Goal: Register for event/course

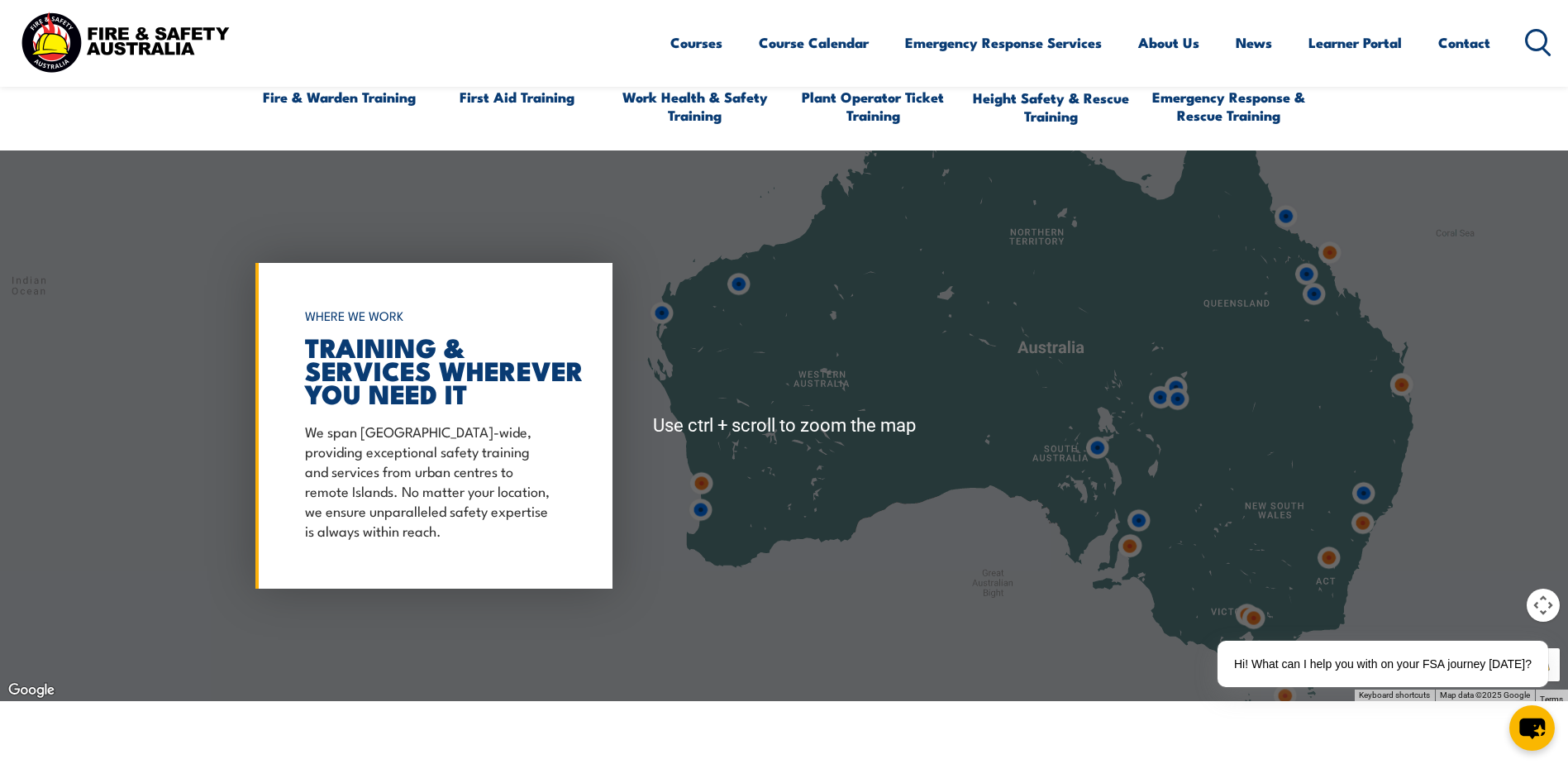
scroll to position [1323, 0]
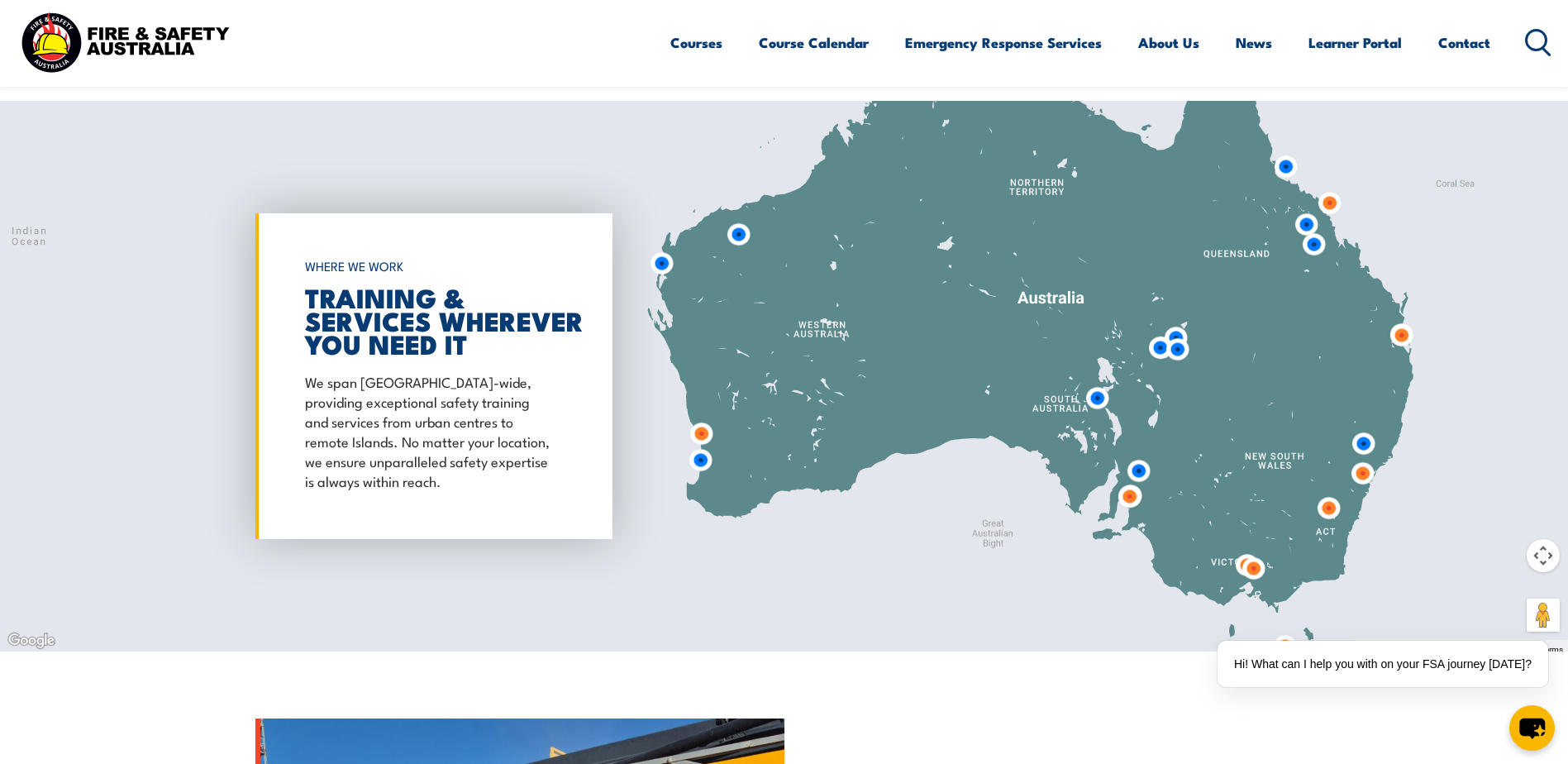
click at [698, 426] on img at bounding box center [701, 433] width 31 height 31
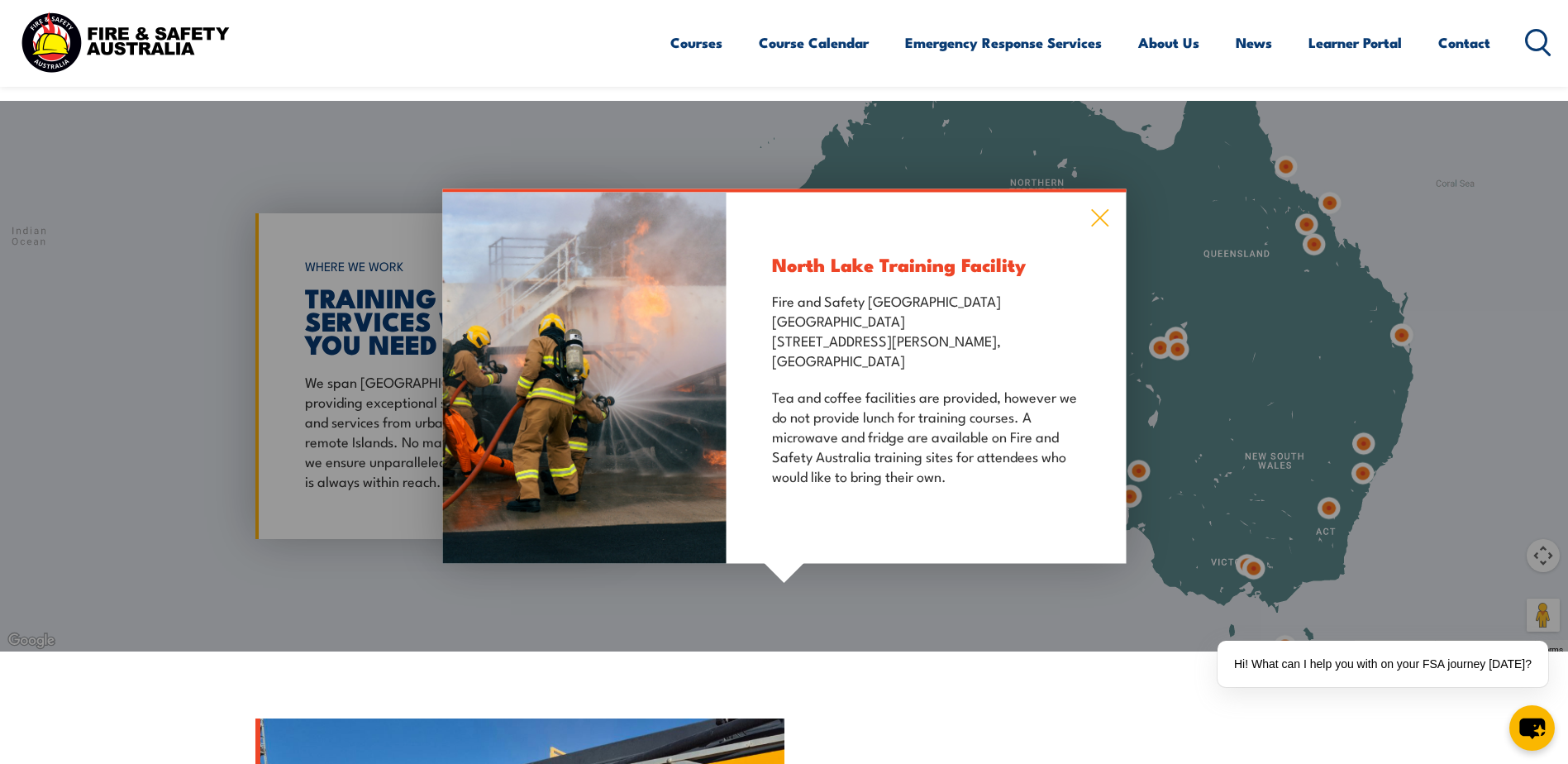
click at [1098, 222] on icon at bounding box center [1099, 217] width 19 height 18
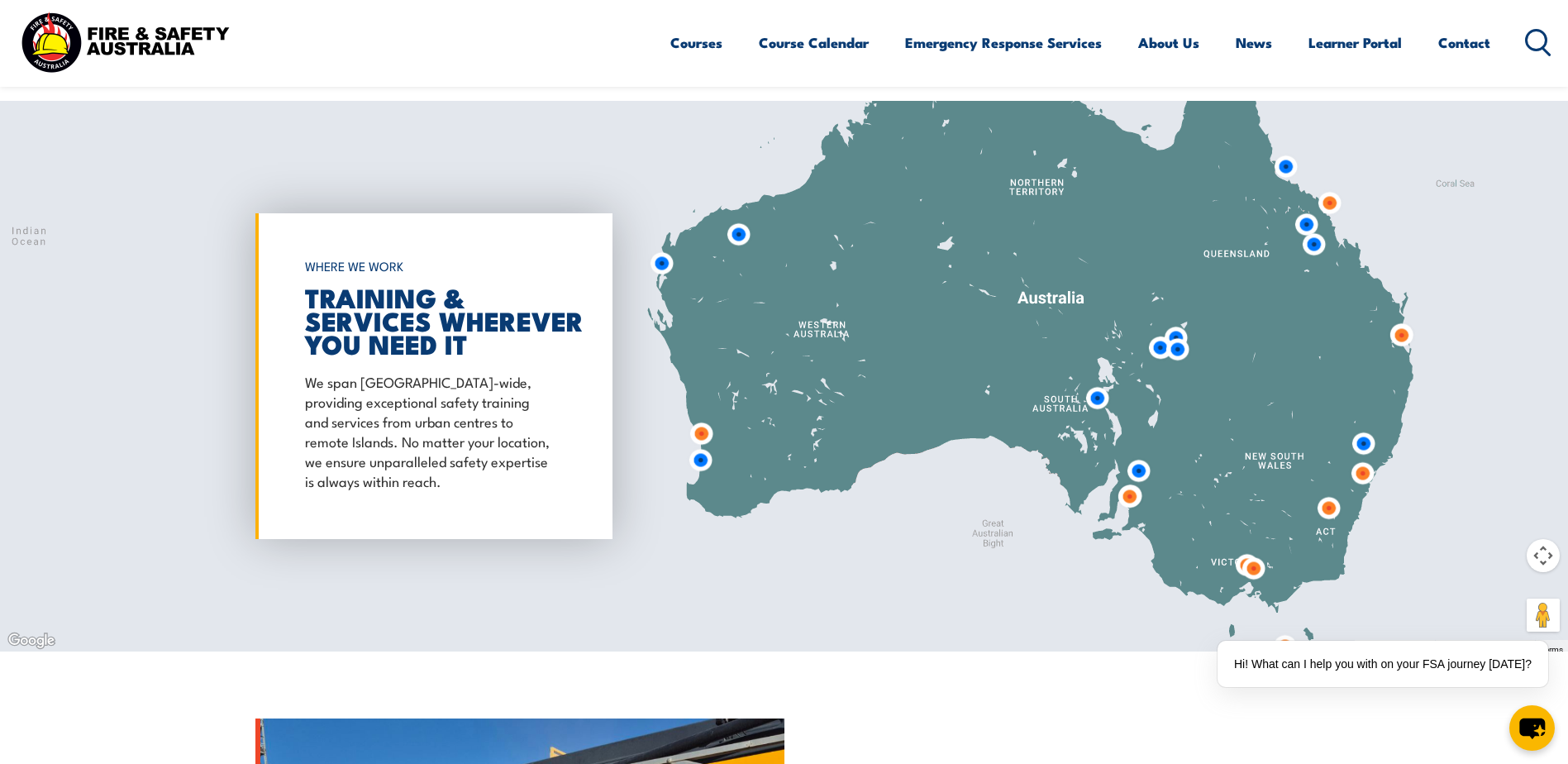
click at [701, 461] on img at bounding box center [700, 460] width 31 height 31
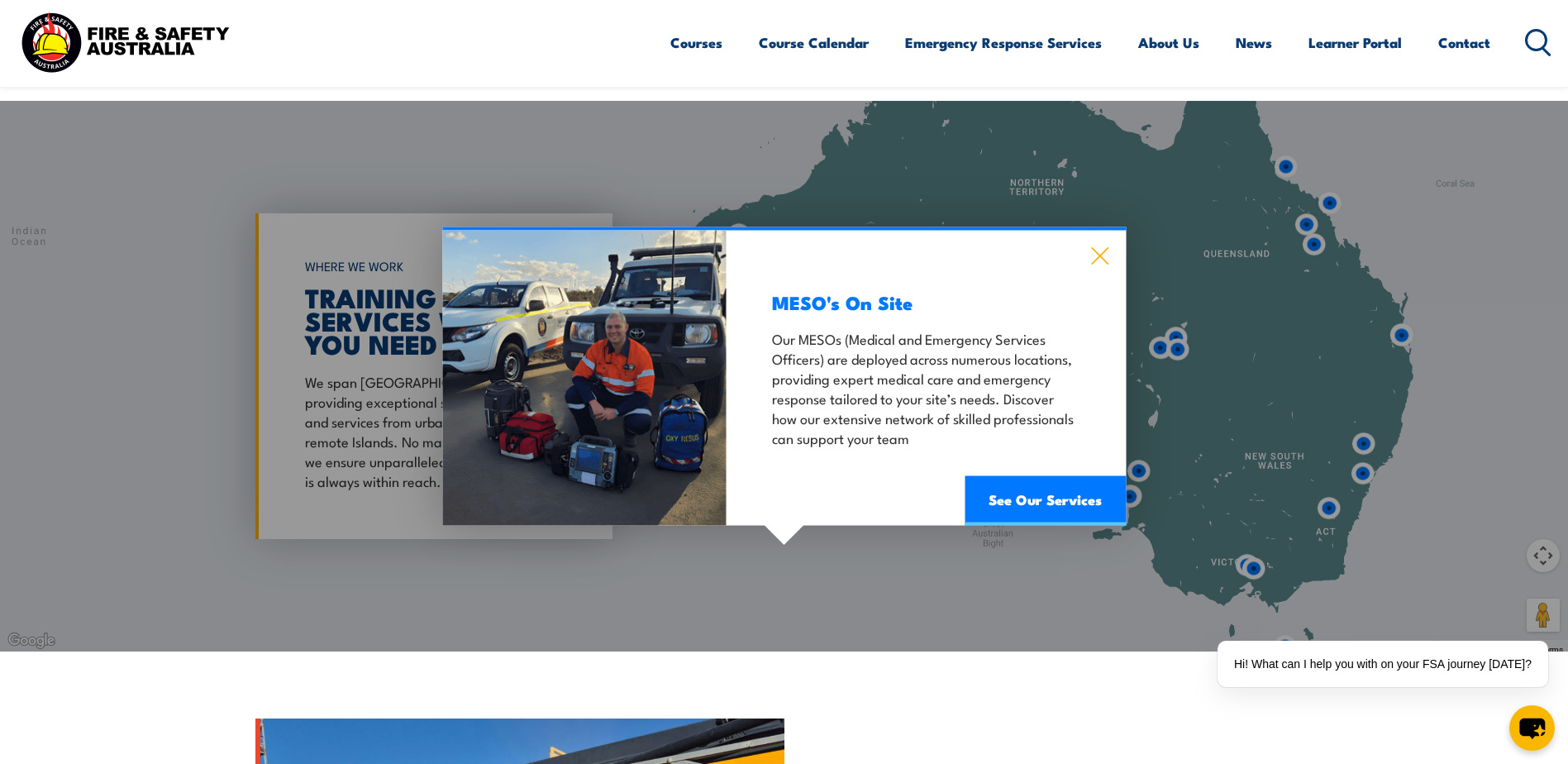
click at [1101, 256] on icon at bounding box center [1100, 256] width 18 height 18
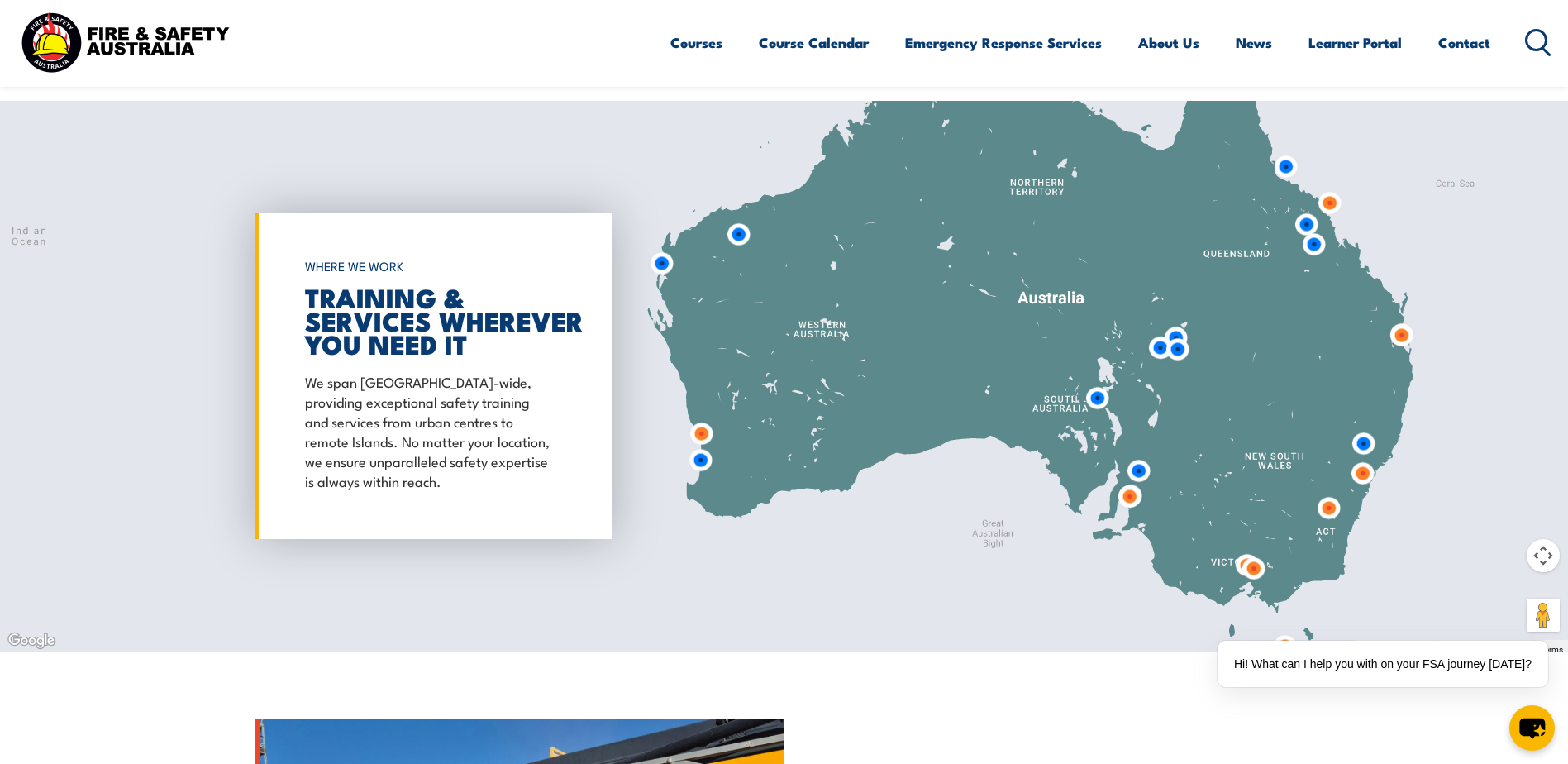
click at [704, 433] on img at bounding box center [701, 433] width 31 height 31
click at [703, 431] on img at bounding box center [700, 432] width 31 height 31
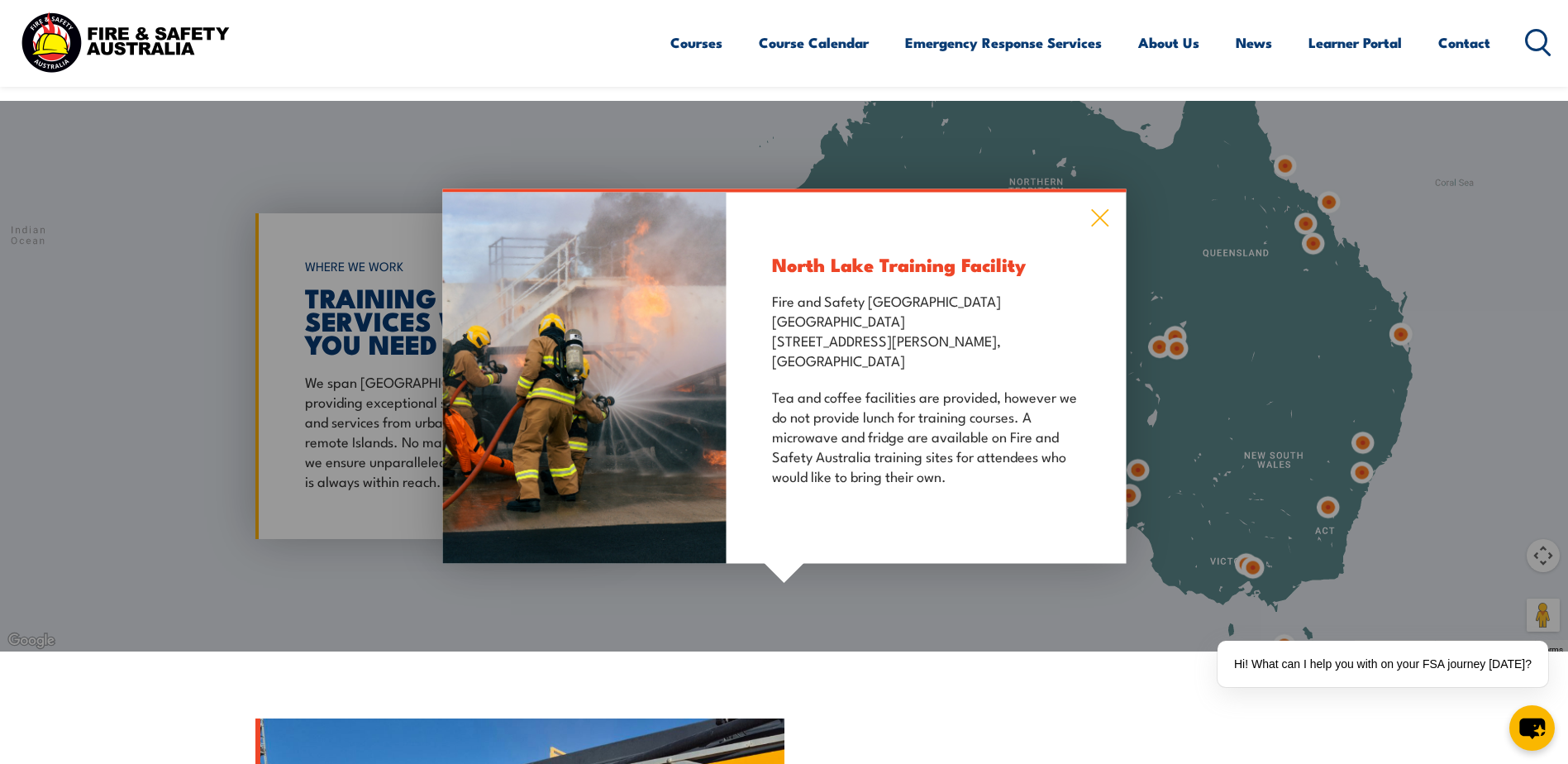
click at [1103, 219] on icon at bounding box center [1099, 217] width 19 height 18
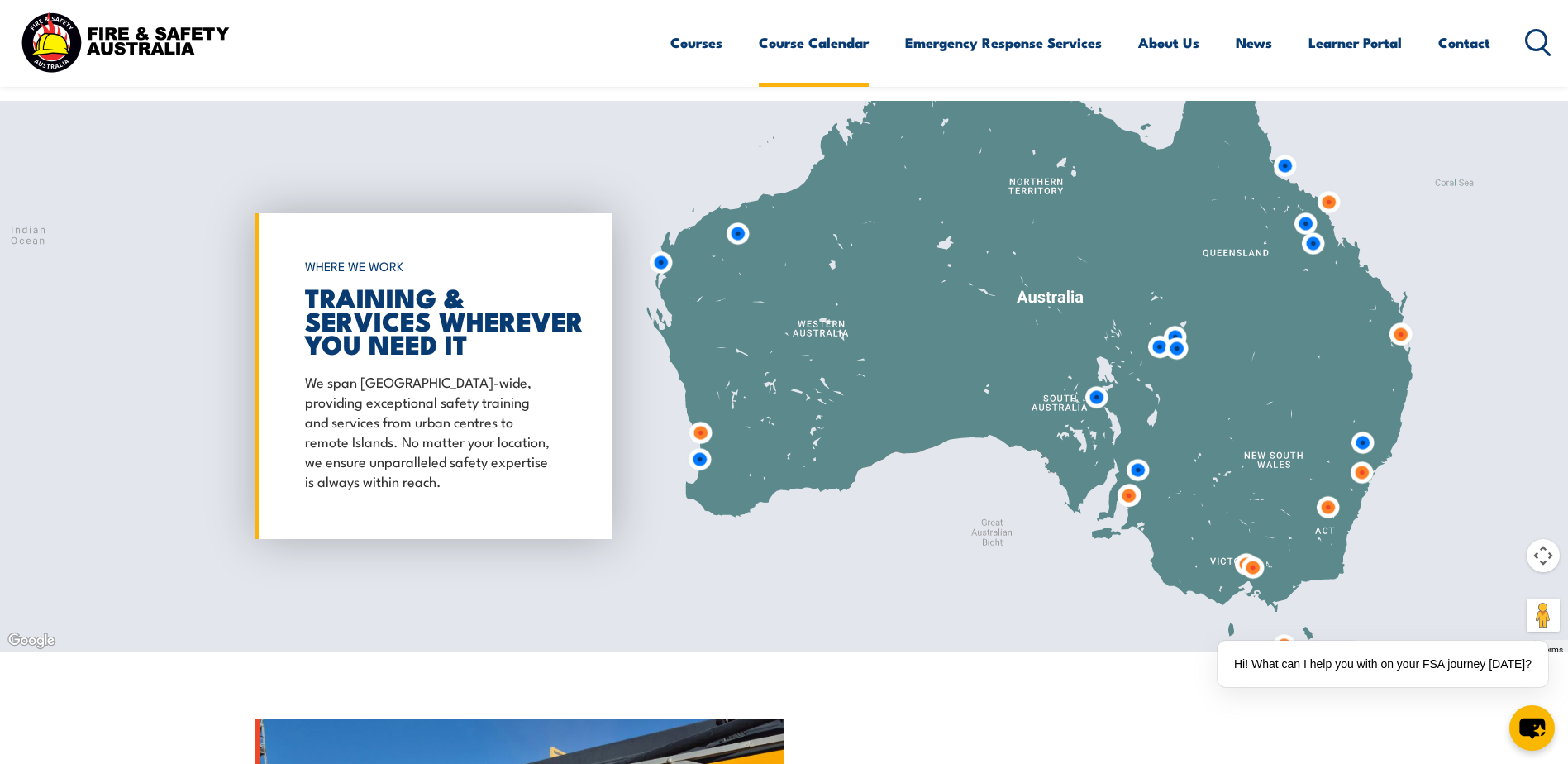
click at [837, 45] on link "Course Calendar" at bounding box center [814, 43] width 110 height 44
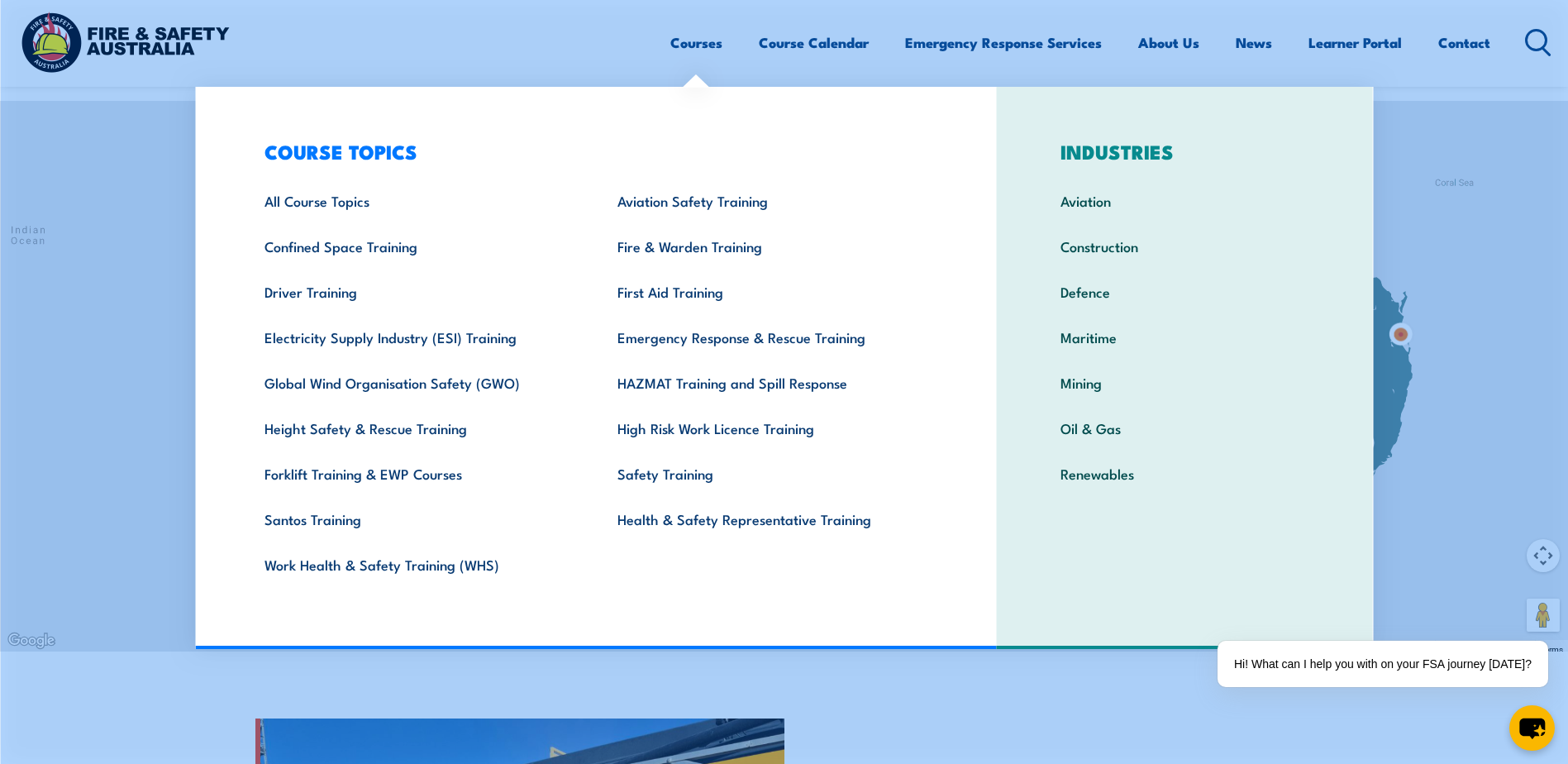
click at [694, 49] on link "Courses" at bounding box center [696, 43] width 53 height 44
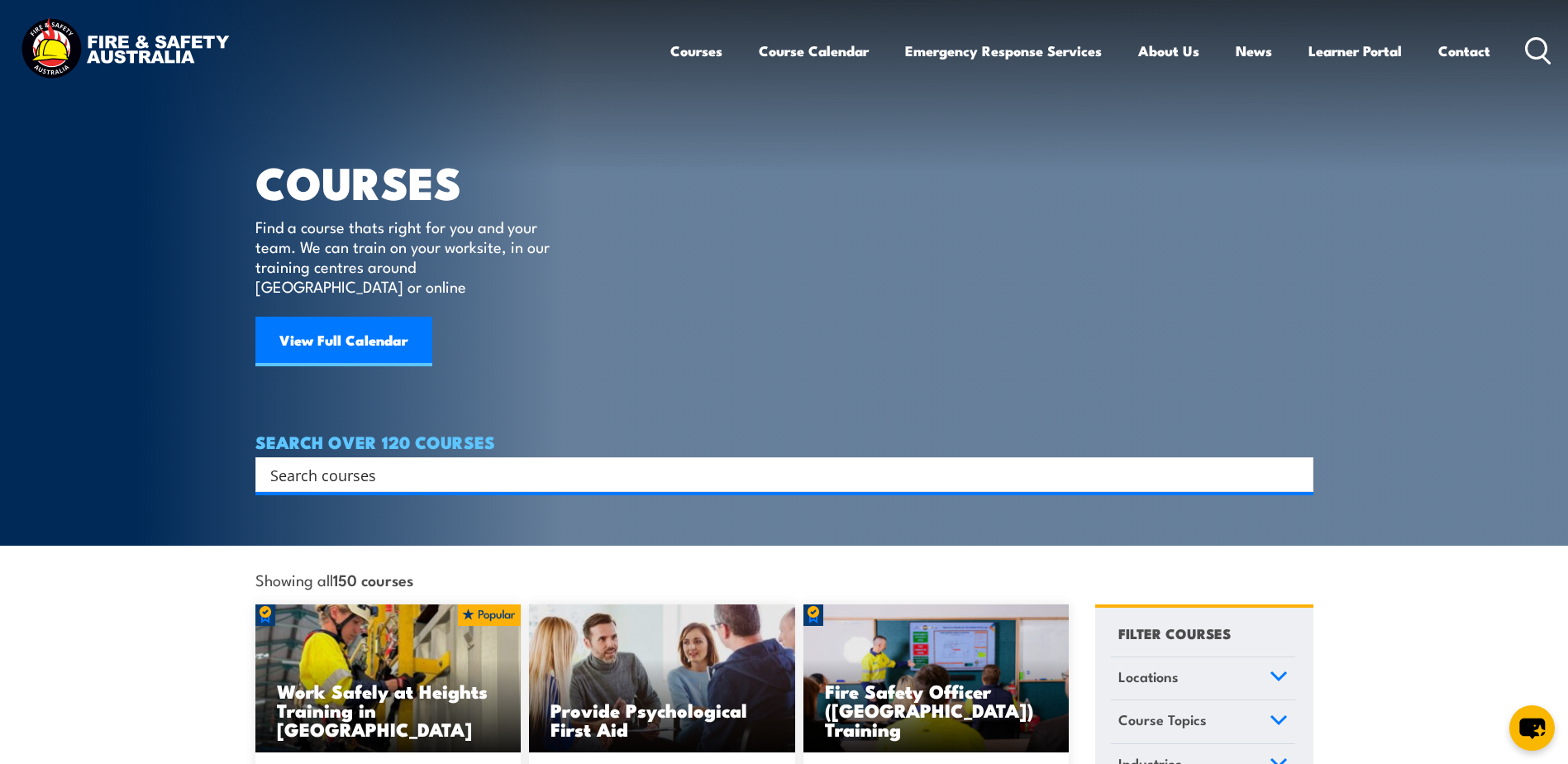
click at [620, 462] on input "Search input" at bounding box center [774, 474] width 1007 height 25
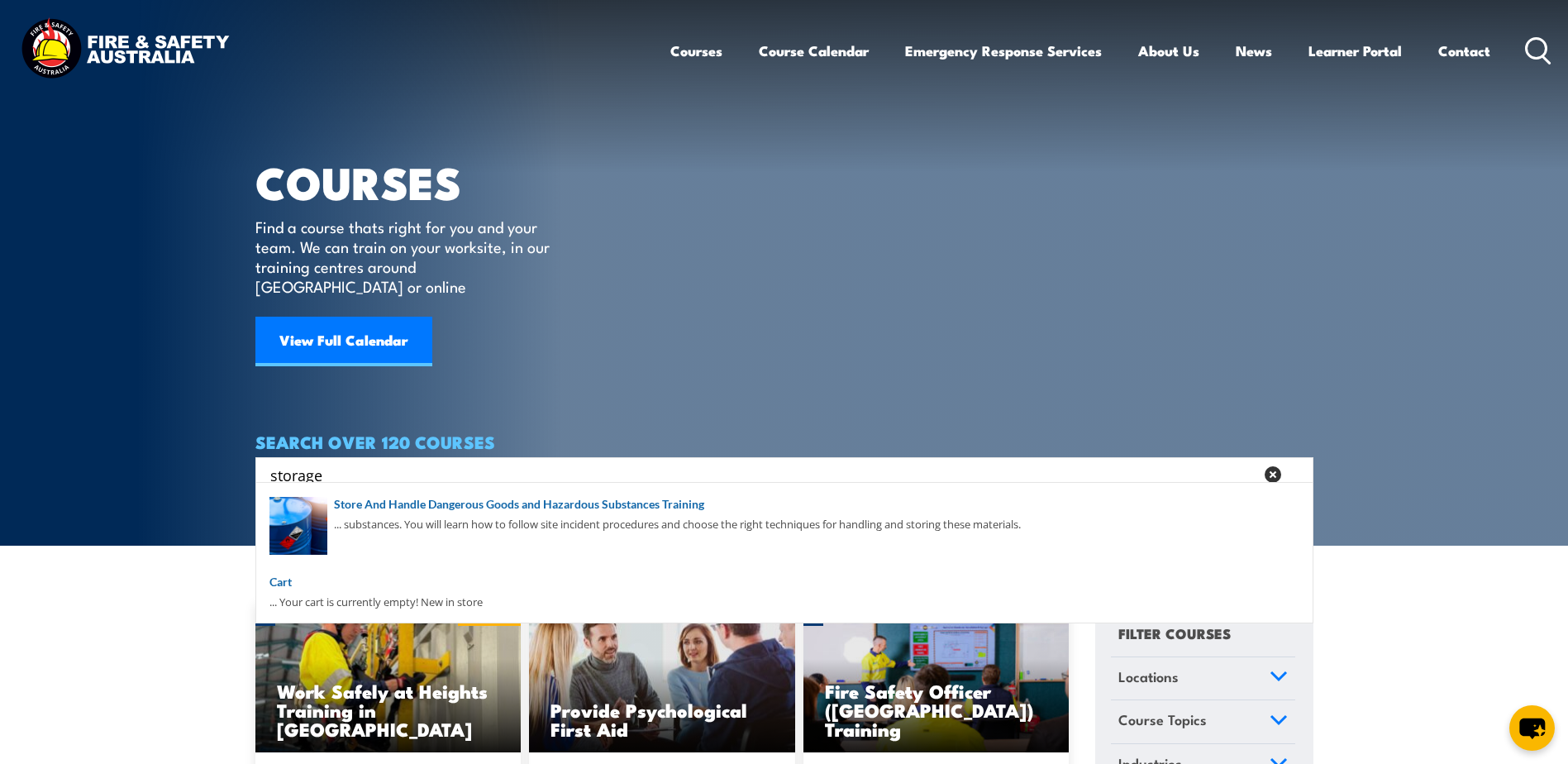
type input "storage"
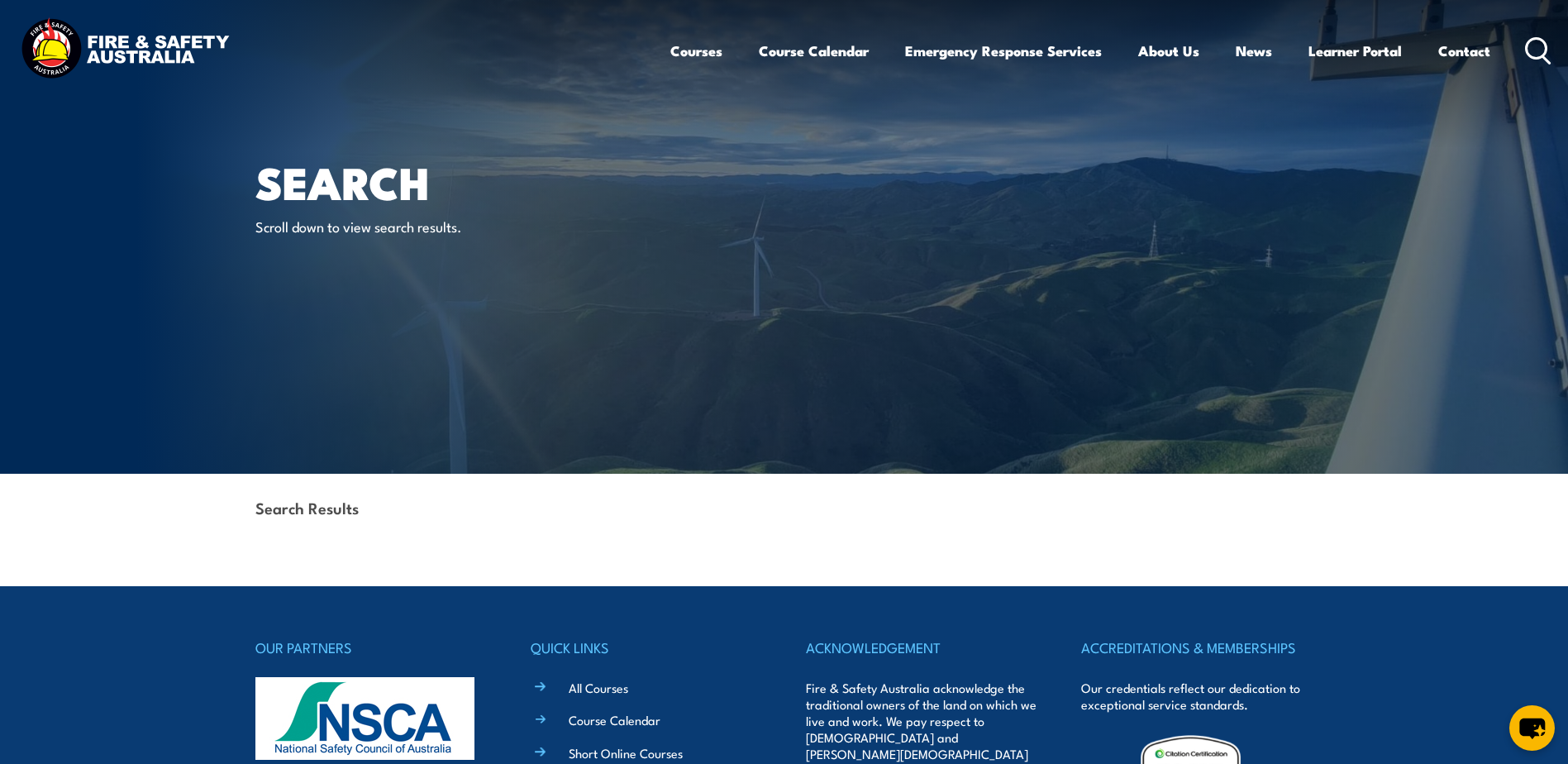
click at [376, 510] on div "Search Results" at bounding box center [785, 509] width 1059 height 71
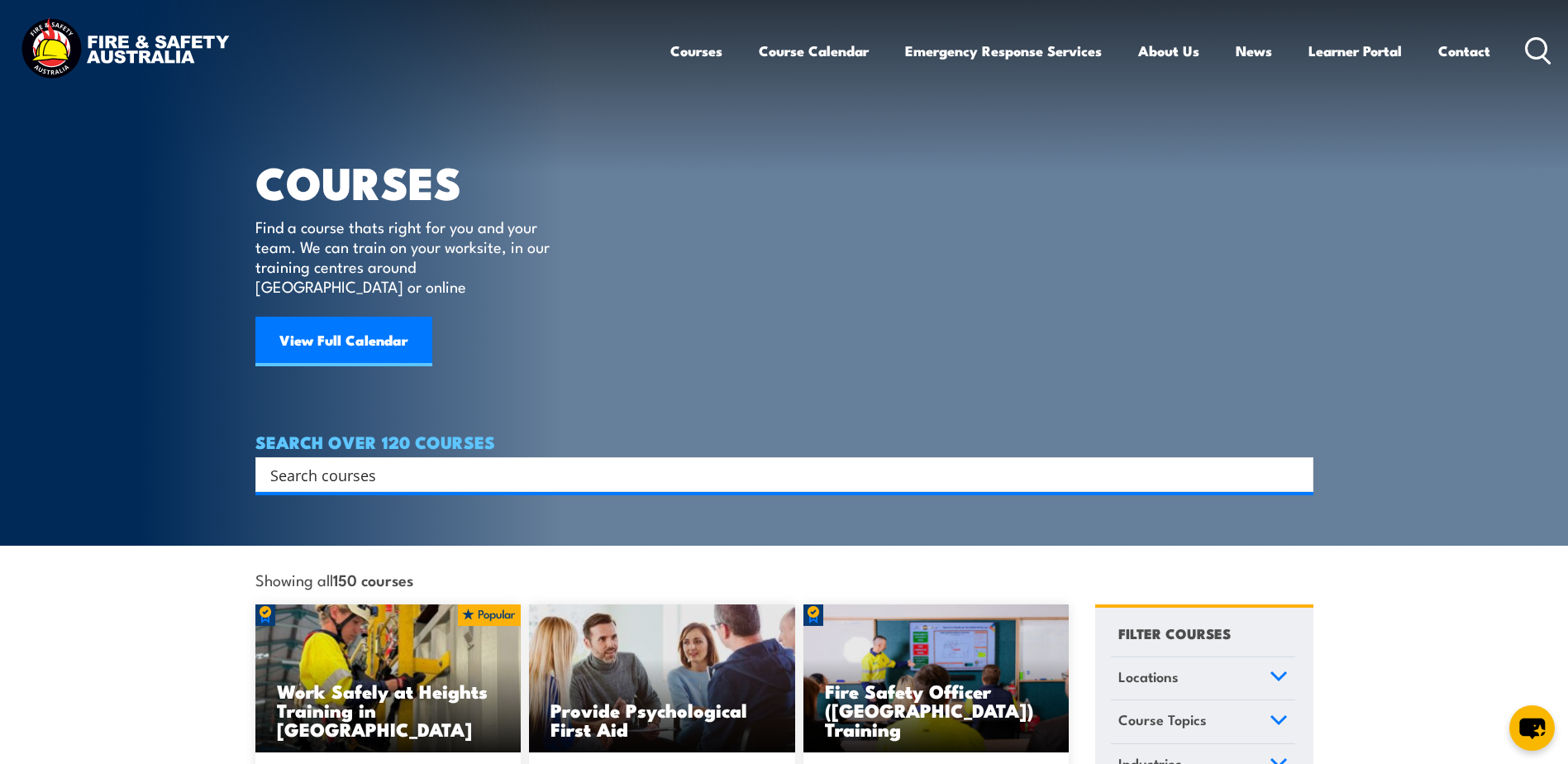
click at [426, 462] on input "Search input" at bounding box center [774, 474] width 1007 height 25
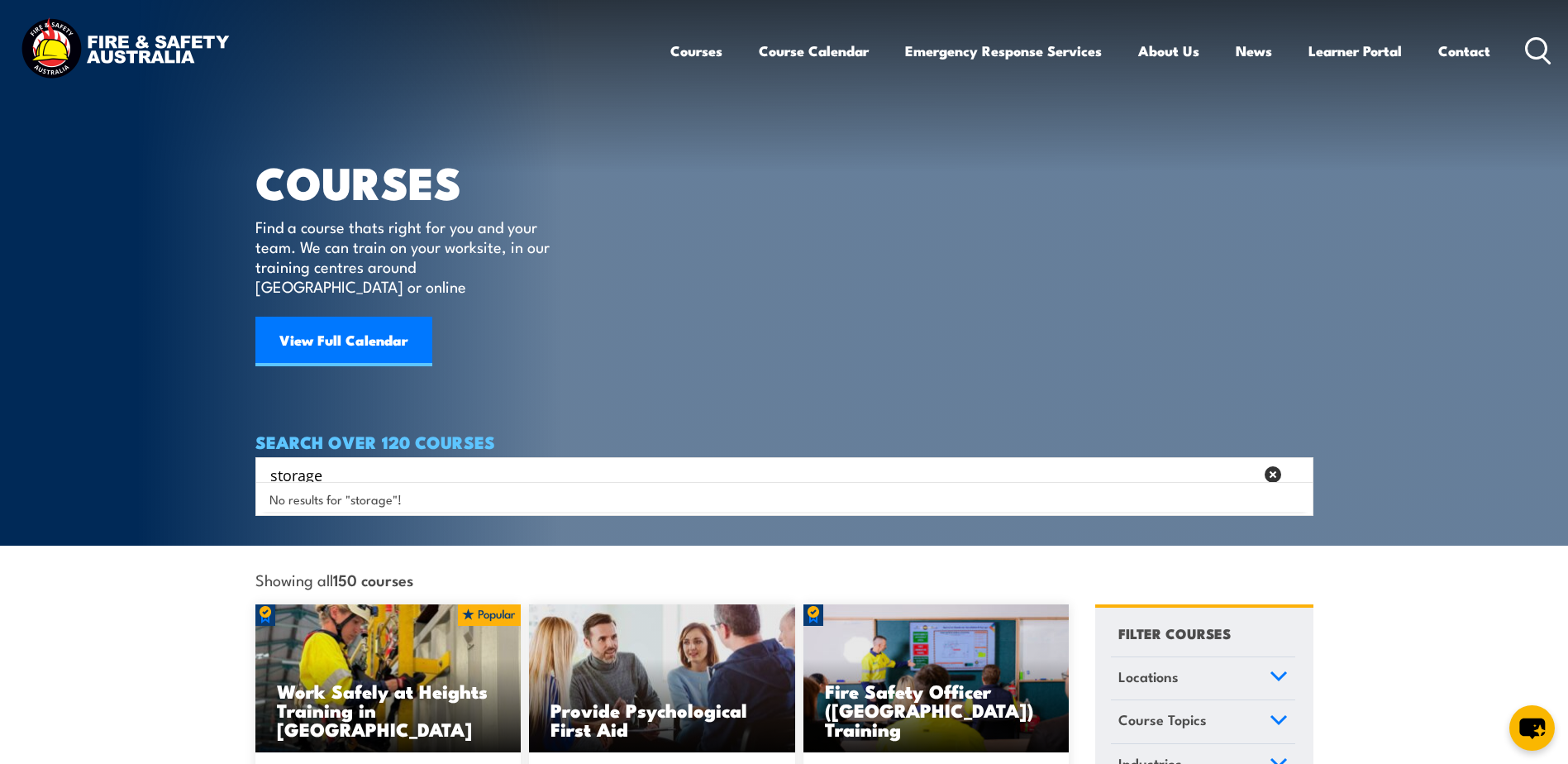
drag, startPoint x: 350, startPoint y: 452, endPoint x: 259, endPoint y: 466, distance: 92.1
click at [259, 466] on div "storage Search" at bounding box center [785, 474] width 1059 height 35
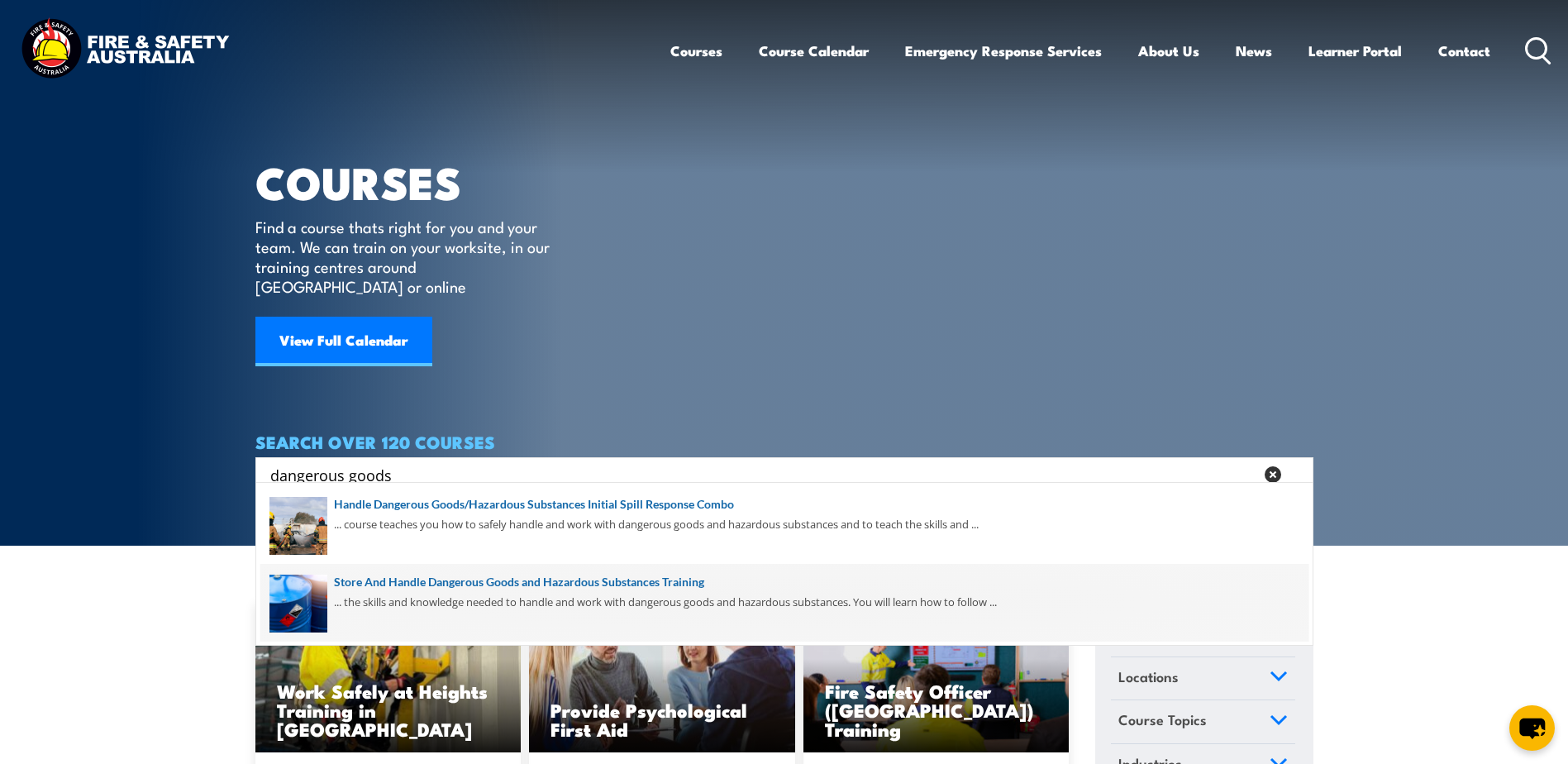
type input "dangerous goods"
click at [451, 581] on span at bounding box center [785, 602] width 1049 height 77
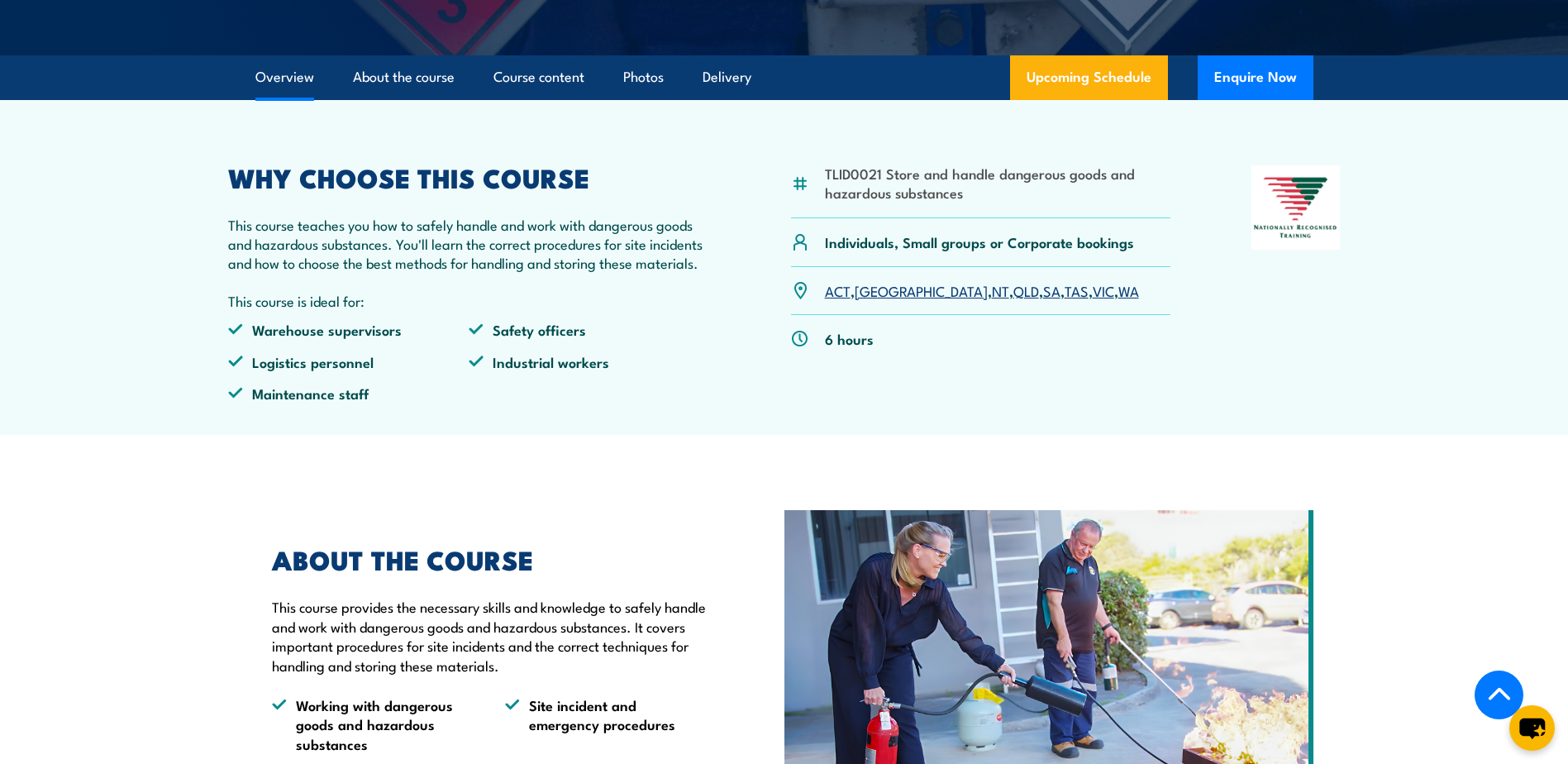
scroll to position [661, 0]
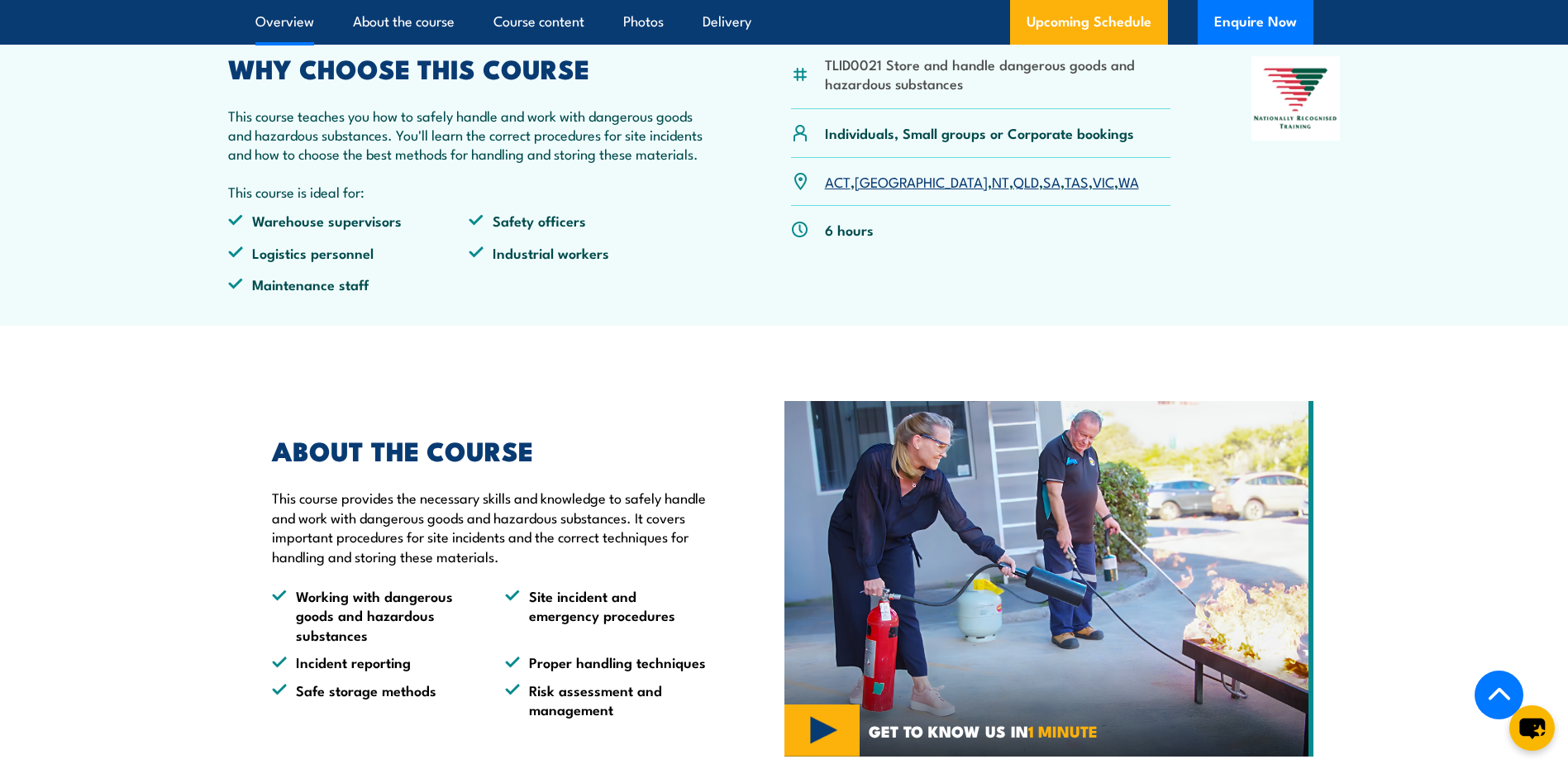
click at [1119, 191] on link "WA" at bounding box center [1129, 181] width 21 height 20
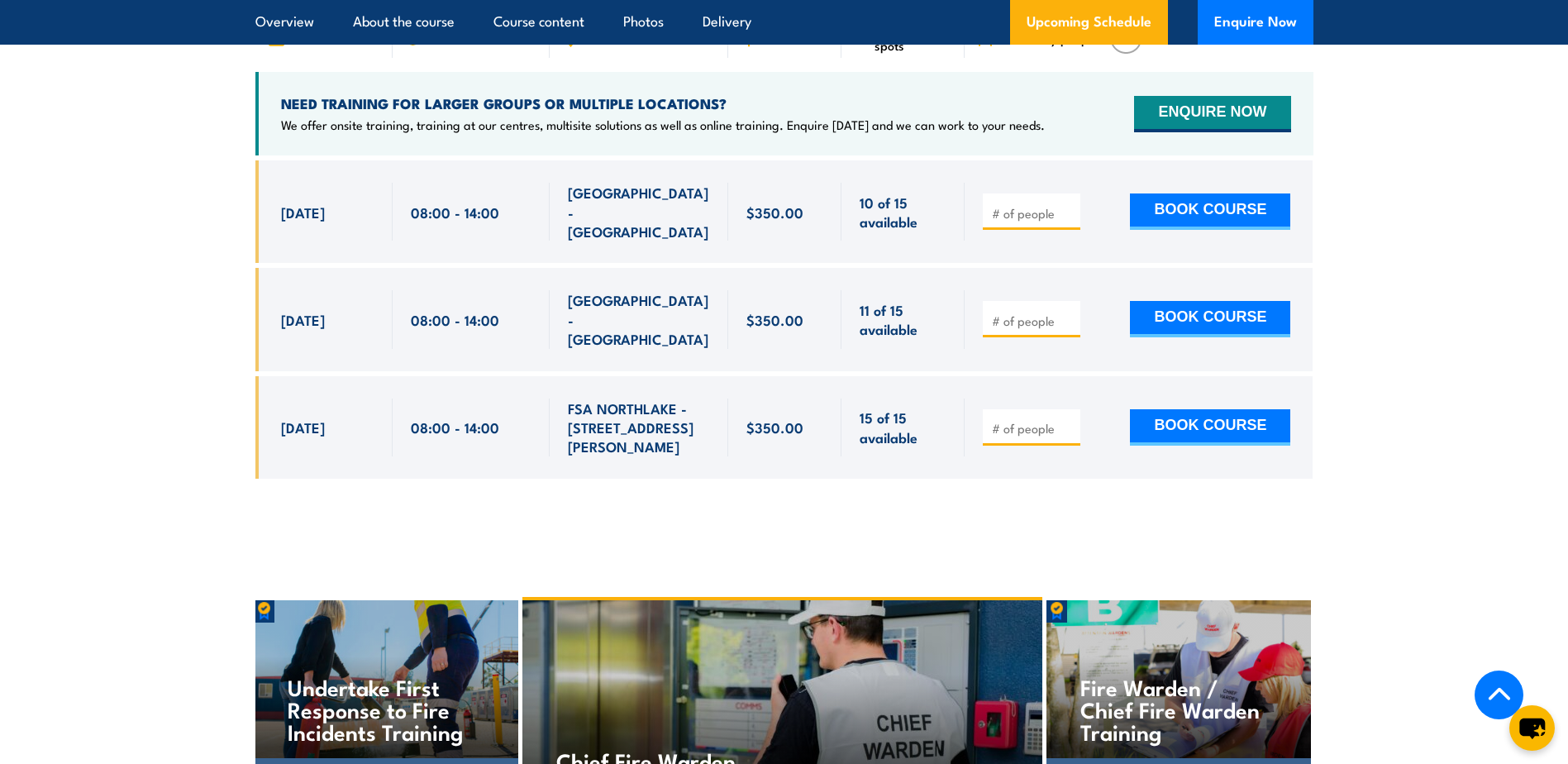
scroll to position [2602, 0]
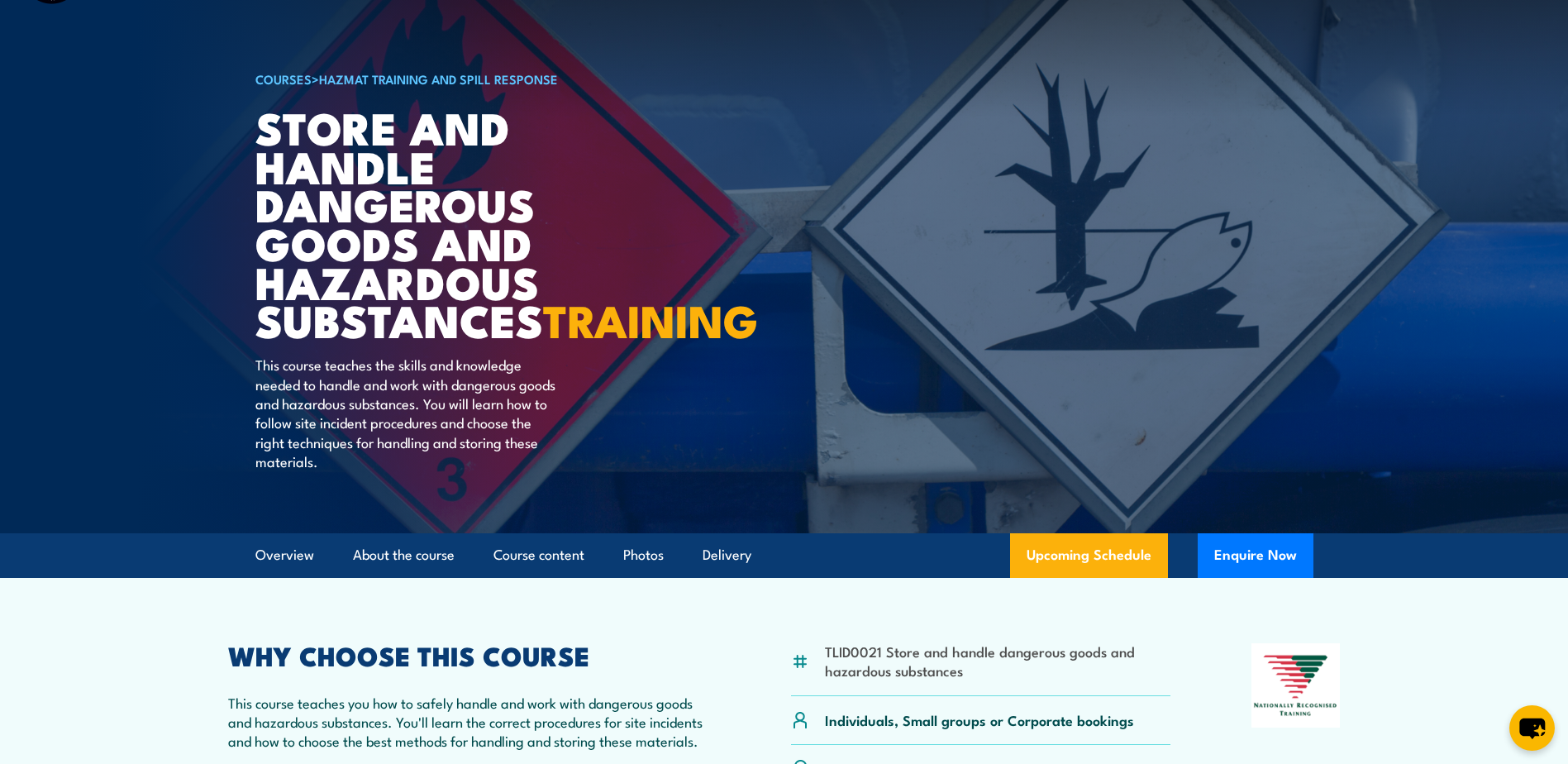
scroll to position [0, 0]
